Goal: Task Accomplishment & Management: Manage account settings

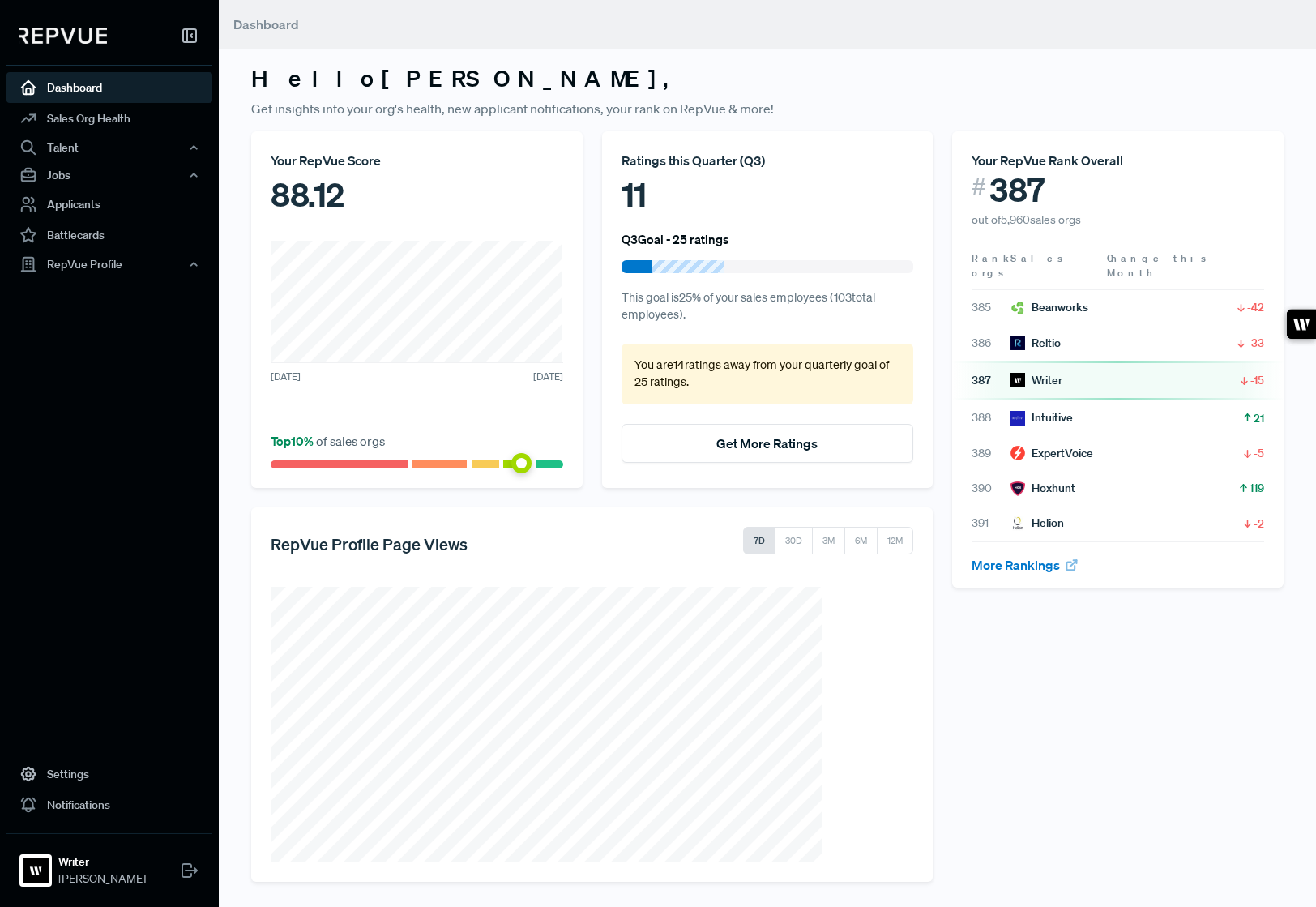
click at [137, 577] on nav "Dashboard Sales Org Health Talent Talent Data Talent Profiles Talent Competitor…" at bounding box center [110, 454] width 219 height 907
click at [91, 774] on link "Settings" at bounding box center [109, 774] width 206 height 31
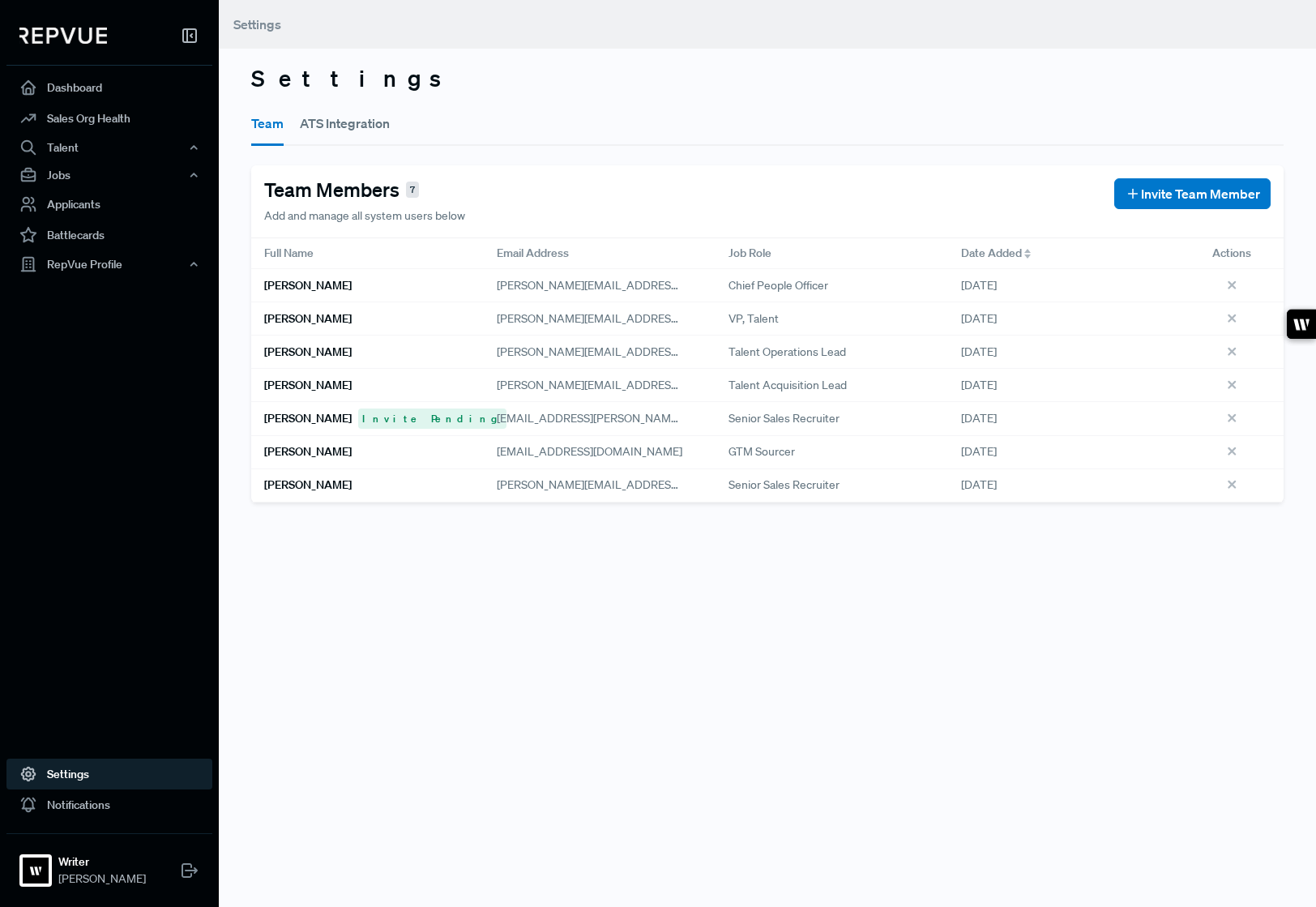
click at [306, 319] on h6 "[PERSON_NAME]" at bounding box center [308, 319] width 87 height 14
click at [345, 332] on div "[PERSON_NAME]" at bounding box center [367, 319] width 232 height 34
click at [1001, 557] on div "Settings Team ATS Integration Team Members 7 Add and manage all system users be…" at bounding box center [767, 454] width 1097 height 907
click at [1163, 193] on span "Invite Team Member" at bounding box center [1200, 194] width 119 height 19
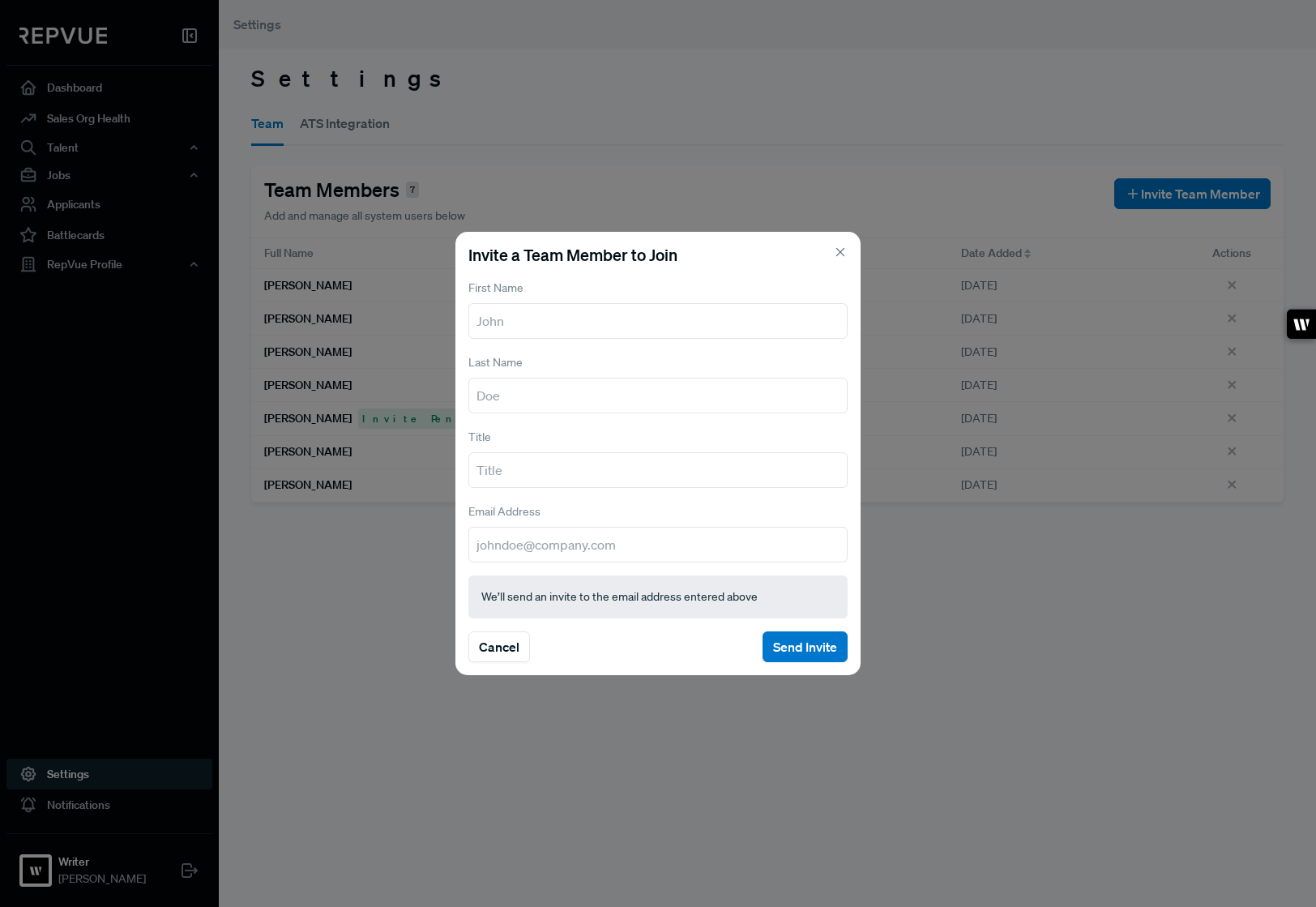
type input "g"
type input "[PERSON_NAME]"
type input "Felden"
click at [356, 580] on div "Invite a Team Member to Join First Name [PERSON_NAME] Last Name [PERSON_NAME] T…" at bounding box center [658, 454] width 1316 height 907
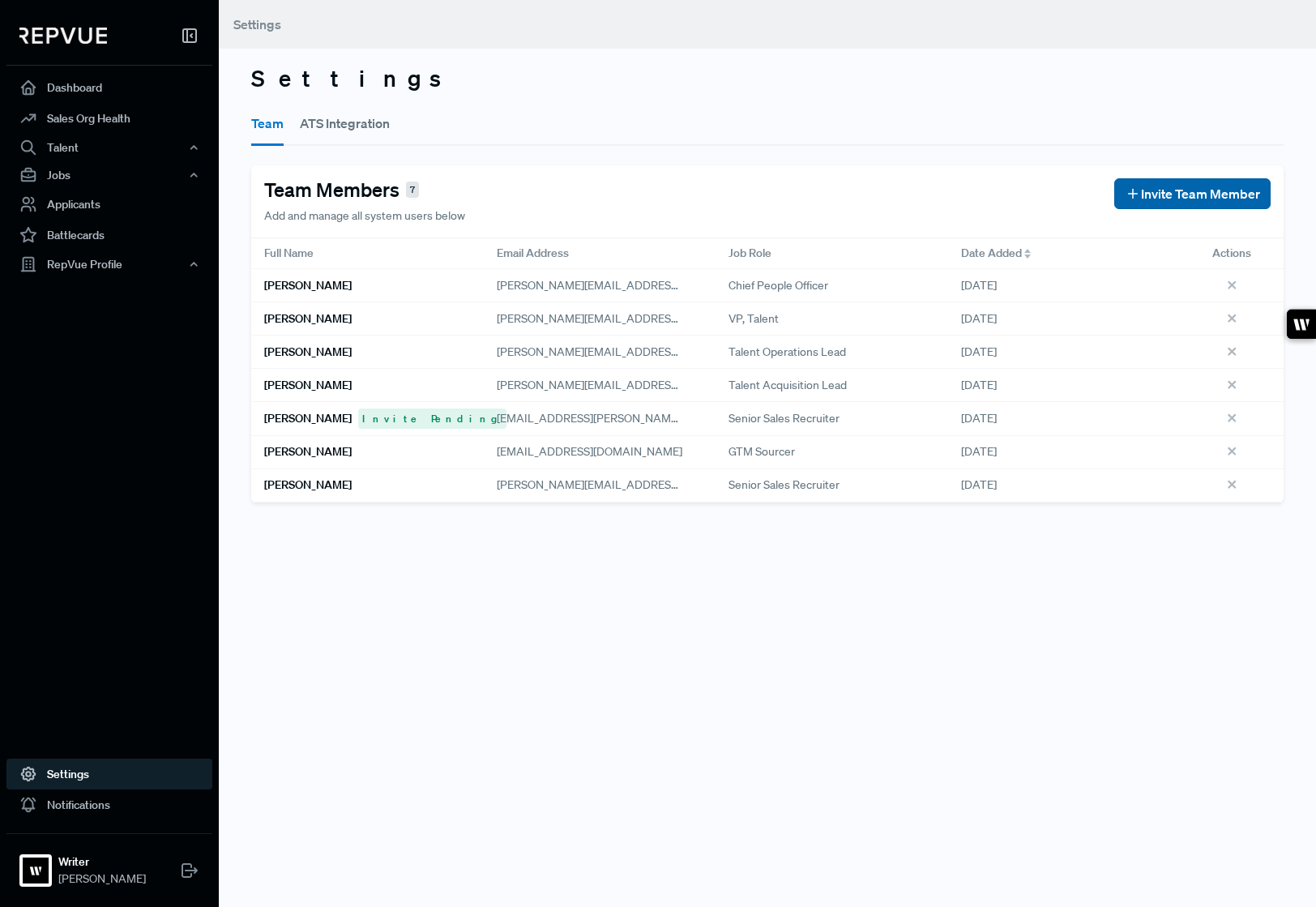
click at [1168, 187] on span "Invite Team Member" at bounding box center [1200, 194] width 119 height 19
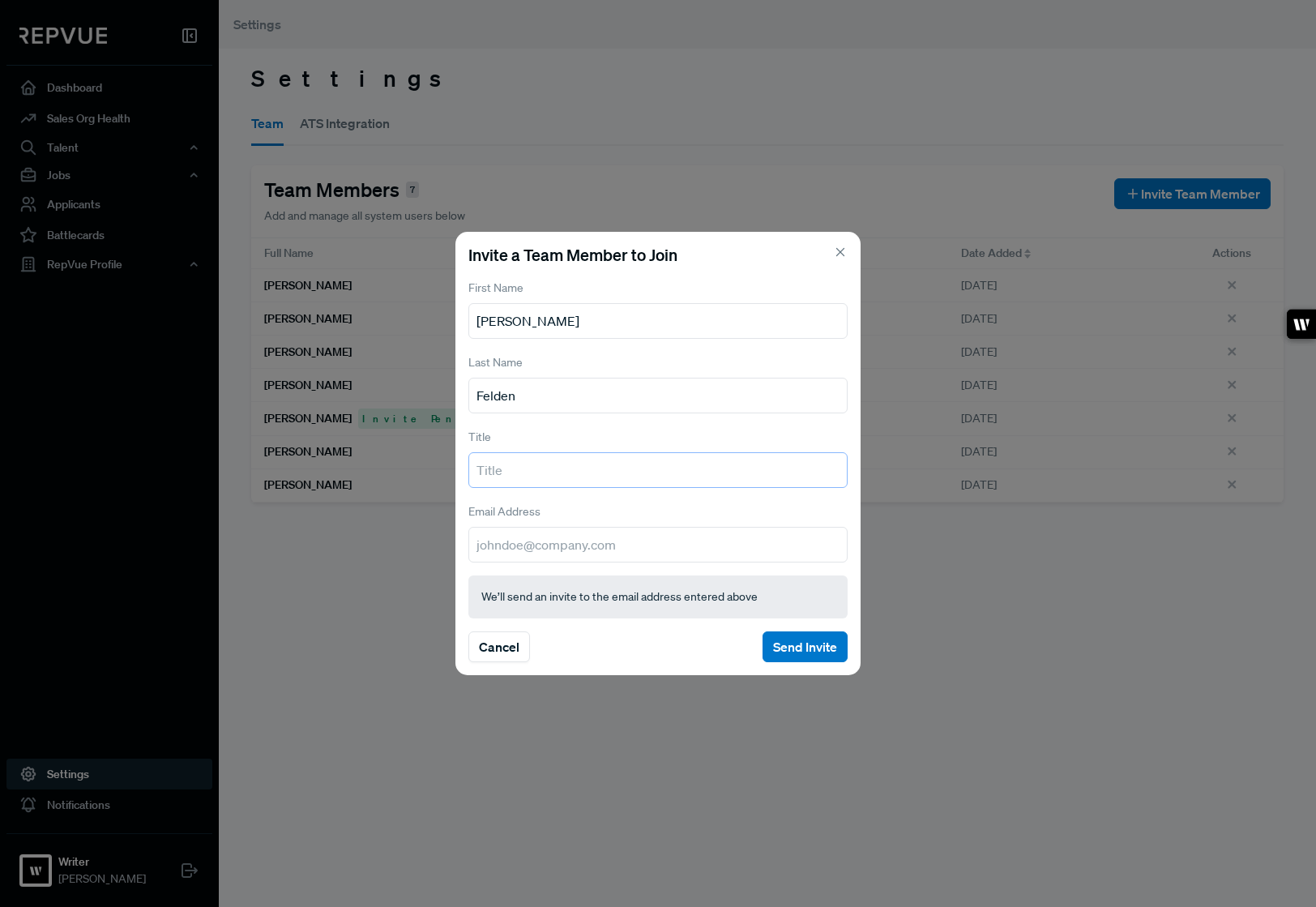
click at [598, 477] on input "text" at bounding box center [658, 470] width 379 height 35
click at [525, 545] on input "email" at bounding box center [658, 545] width 379 height 35
type input "[PERSON_NAME][EMAIL_ADDRESS][DOMAIN_NAME]"
click at [827, 650] on button "Send Invite" at bounding box center [805, 646] width 85 height 31
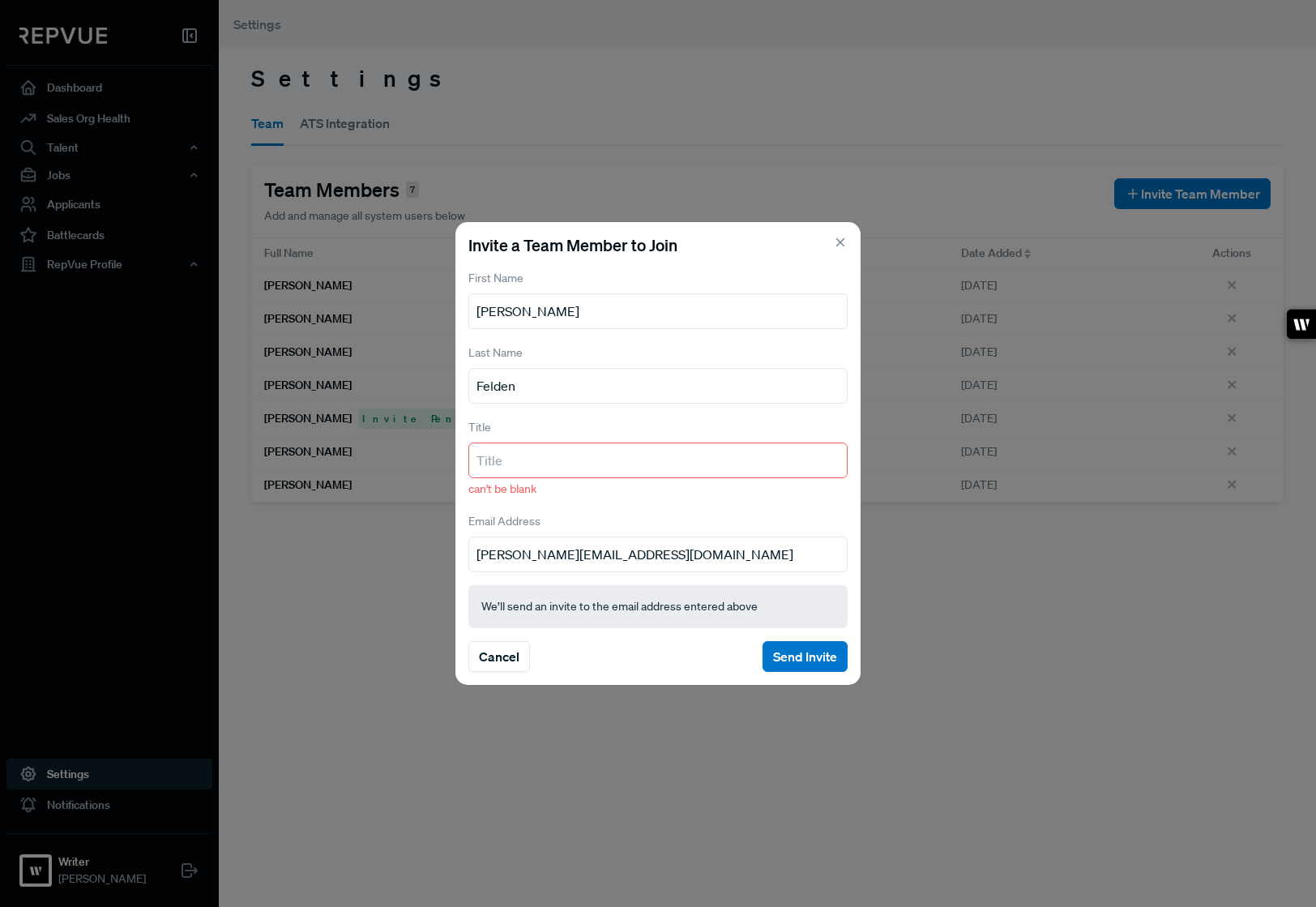
click at [619, 456] on input "text" at bounding box center [658, 461] width 379 height 35
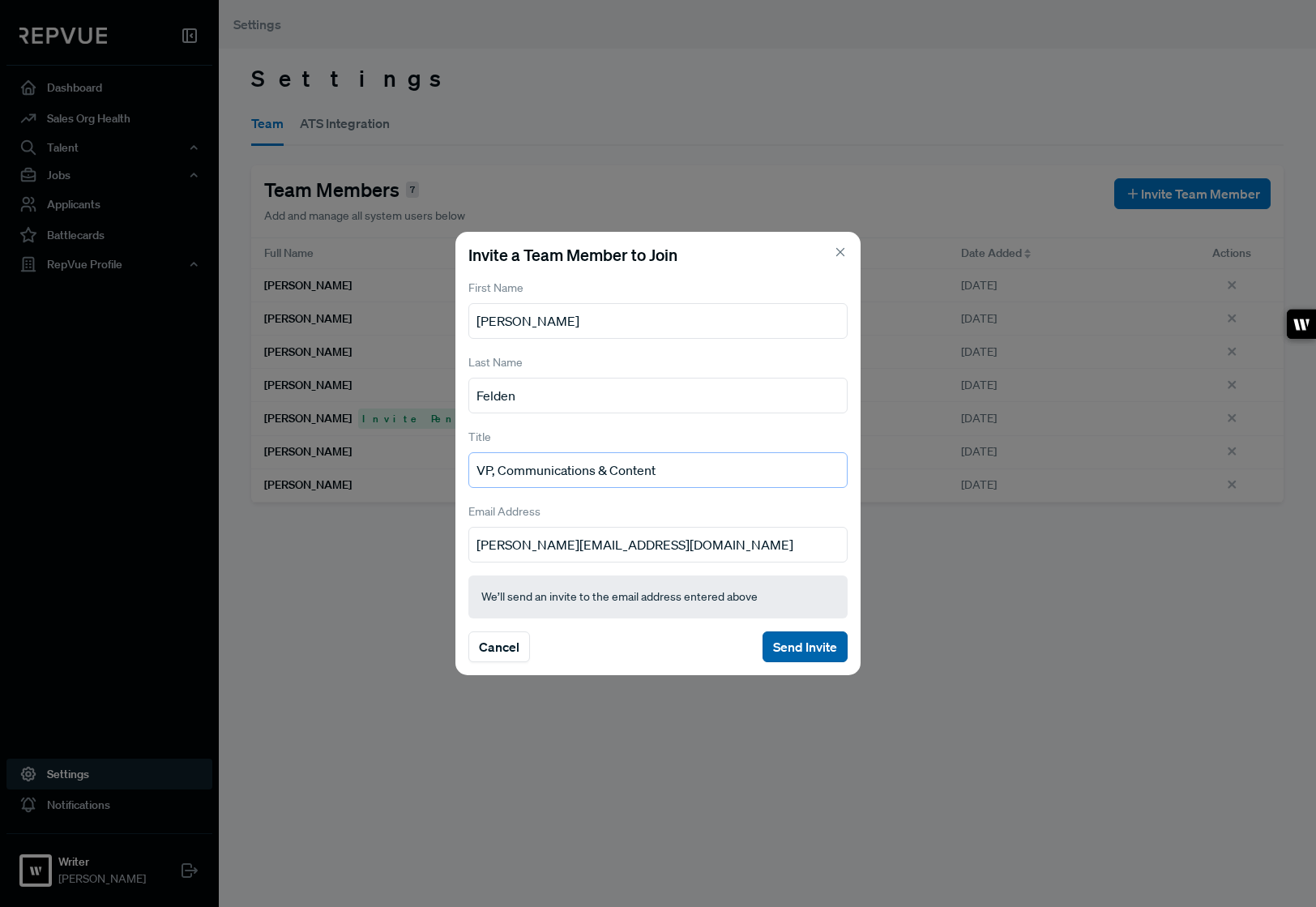
type input "VP, Communications & Content"
click at [815, 640] on button "Send Invite" at bounding box center [805, 646] width 85 height 31
